Goal: Task Accomplishment & Management: Use online tool/utility

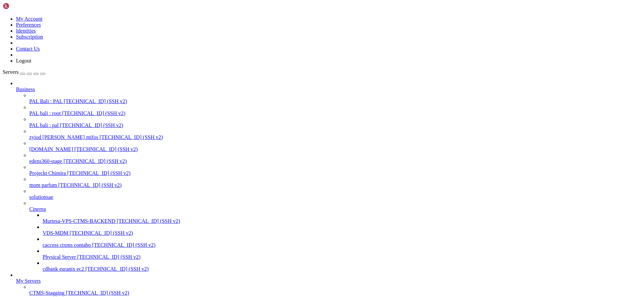
scroll to position [130, 0]
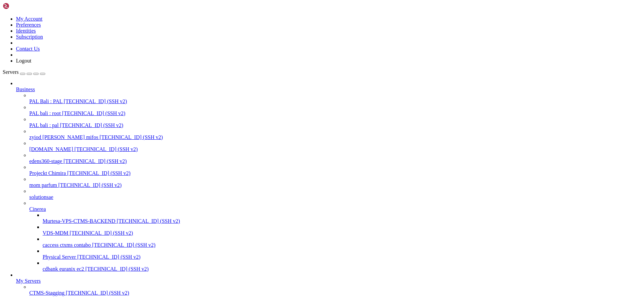
scroll to position [342608, 0]
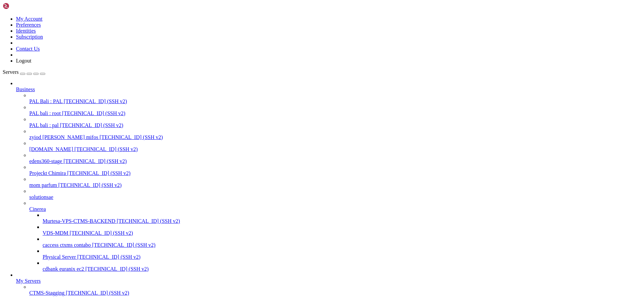
scroll to position [0, 0]
click at [60, 98] on span "PAL Bali : PAL" at bounding box center [45, 101] width 33 height 6
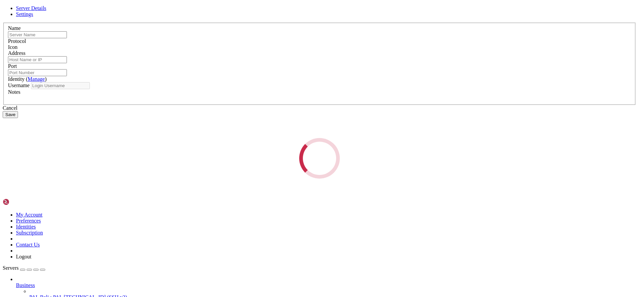
type input "PAL Bali : PAL"
type input "[TECHNICAL_ID]"
type input "55555"
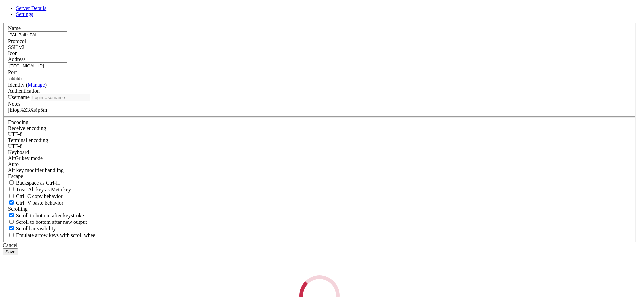
type input "pal"
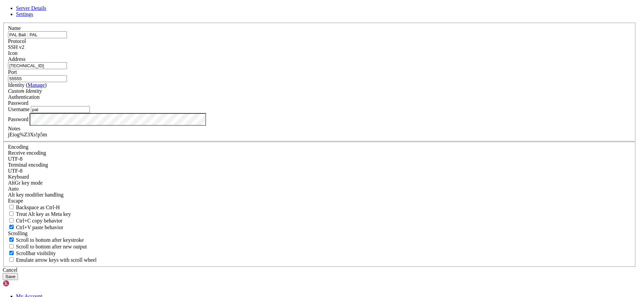
click at [3, 23] on icon at bounding box center [3, 23] width 0 height 0
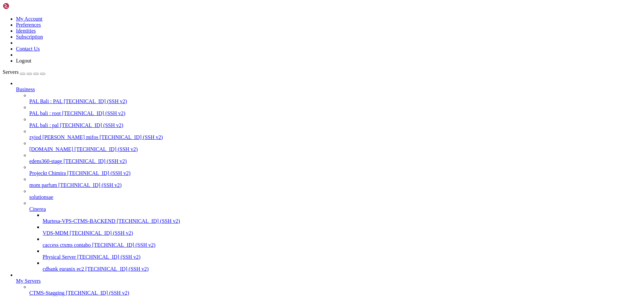
drag, startPoint x: 194, startPoint y: 938, endPoint x: 6, endPoint y: 931, distance: 188.0
drag, startPoint x: 187, startPoint y: 938, endPoint x: 6, endPoint y: 882, distance: 188.9
